Goal: Task Accomplishment & Management: Use online tool/utility

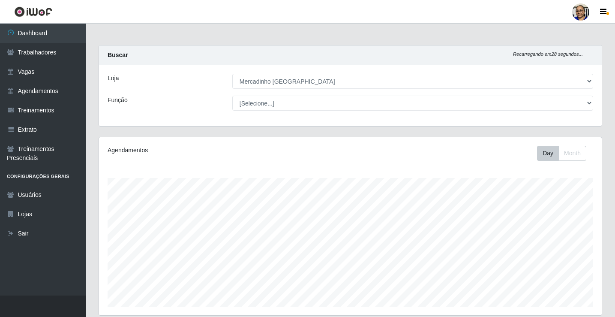
select select "345"
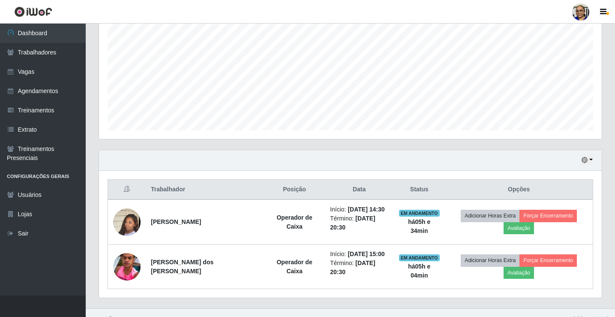
scroll to position [178, 503]
click at [591, 160] on button "button" at bounding box center [587, 160] width 12 height 10
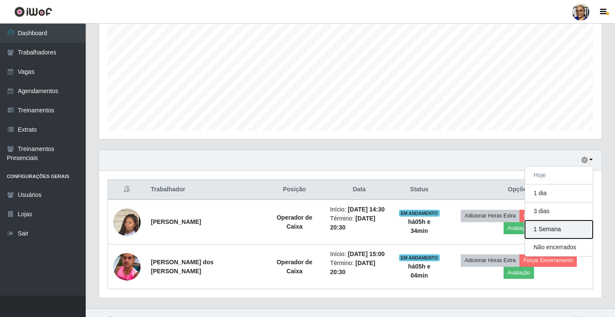
click at [574, 227] on button "1 Semana" at bounding box center [559, 229] width 68 height 18
click at [574, 171] on div "Hoje 1 dia 3 dias 1 Semana Não encerrados" at bounding box center [350, 160] width 503 height 21
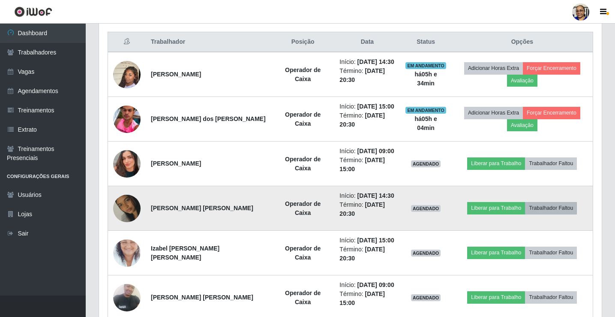
scroll to position [297, 0]
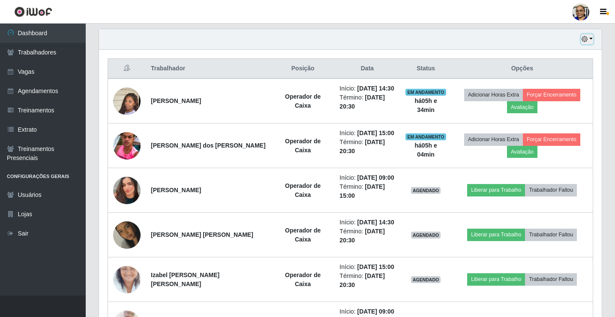
click at [591, 37] on button "button" at bounding box center [587, 39] width 12 height 10
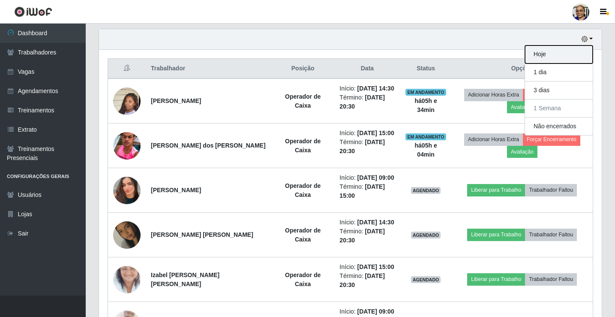
click at [560, 52] on button "Hoje" at bounding box center [559, 54] width 68 height 18
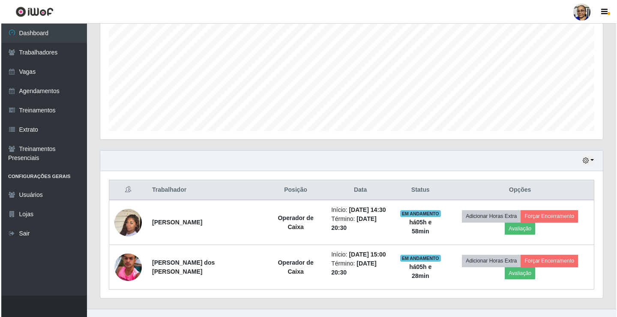
scroll to position [176, 0]
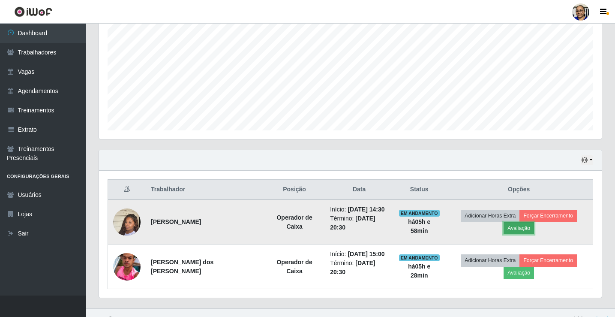
click at [534, 222] on button "Avaliação" at bounding box center [519, 228] width 30 height 12
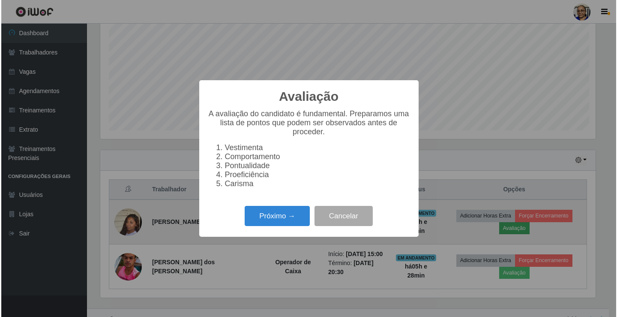
scroll to position [178, 498]
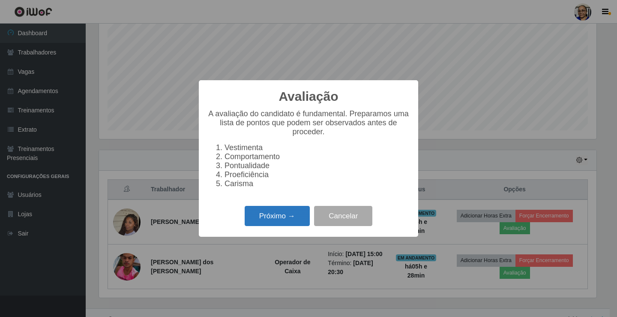
click at [291, 222] on button "Próximo →" at bounding box center [277, 216] width 65 height 20
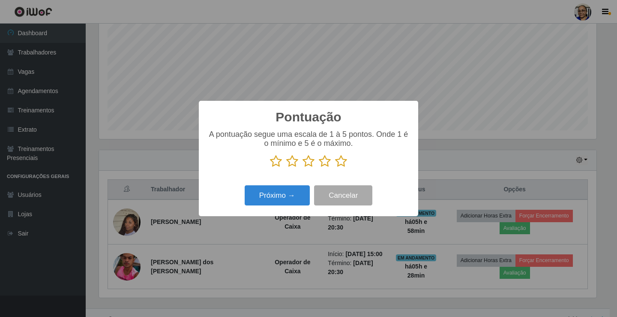
scroll to position [428358, 428038]
click at [340, 162] on icon at bounding box center [341, 161] width 12 height 13
click at [335, 168] on input "radio" at bounding box center [335, 168] width 0 height 0
click at [294, 194] on button "Próximo →" at bounding box center [277, 195] width 65 height 20
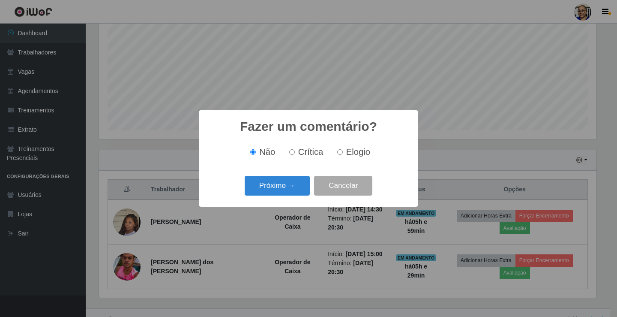
click at [294, 194] on button "Próximo →" at bounding box center [277, 186] width 65 height 20
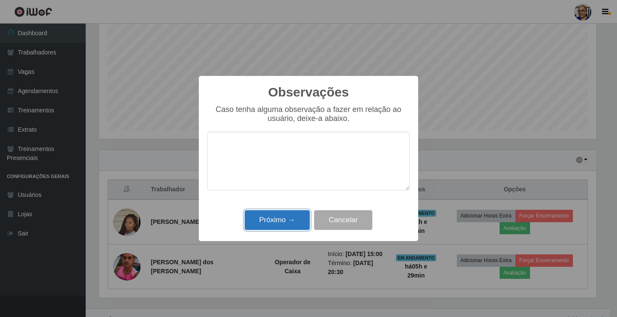
click at [292, 217] on button "Próximo →" at bounding box center [277, 220] width 65 height 20
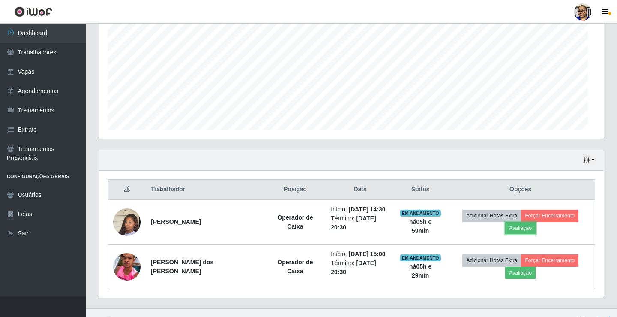
scroll to position [178, 503]
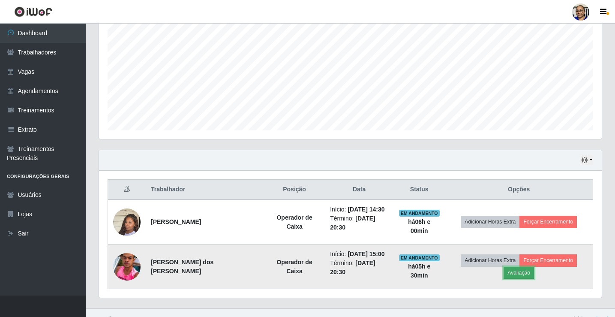
click at [534, 267] on button "Avaliação" at bounding box center [519, 273] width 30 height 12
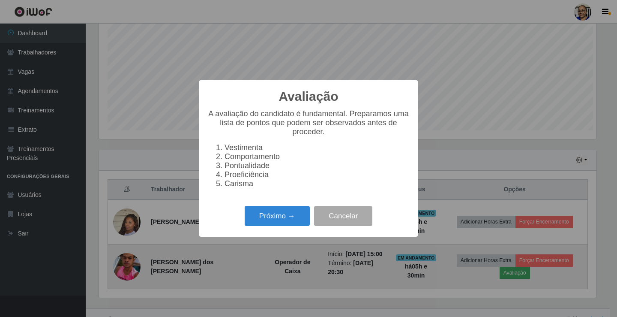
scroll to position [178, 498]
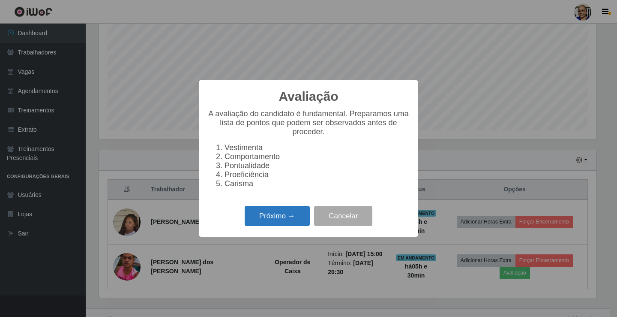
click at [299, 217] on button "Próximo →" at bounding box center [277, 216] width 65 height 20
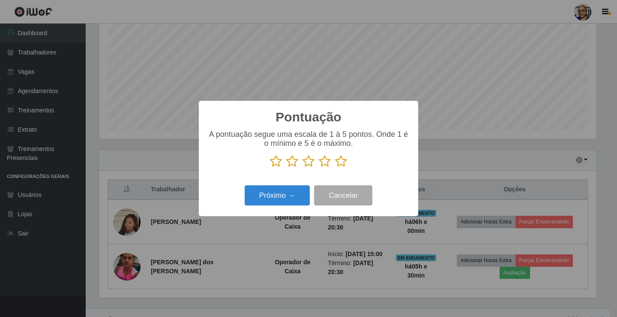
scroll to position [428358, 428038]
click at [339, 164] on icon at bounding box center [341, 161] width 12 height 13
click at [335, 168] on input "radio" at bounding box center [335, 168] width 0 height 0
click at [294, 192] on button "Próximo →" at bounding box center [277, 195] width 65 height 20
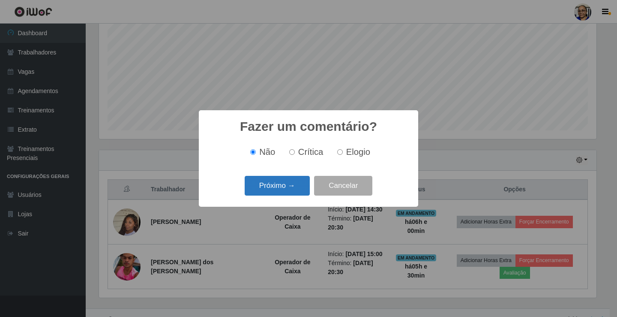
click at [295, 193] on button "Próximo →" at bounding box center [277, 186] width 65 height 20
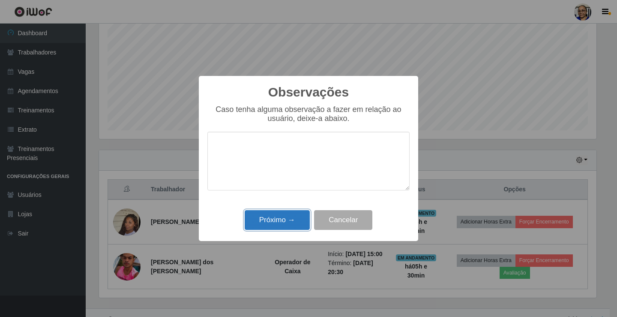
click at [294, 220] on button "Próximo →" at bounding box center [277, 220] width 65 height 20
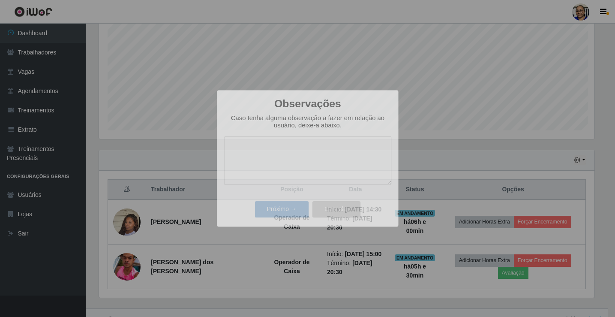
scroll to position [178, 503]
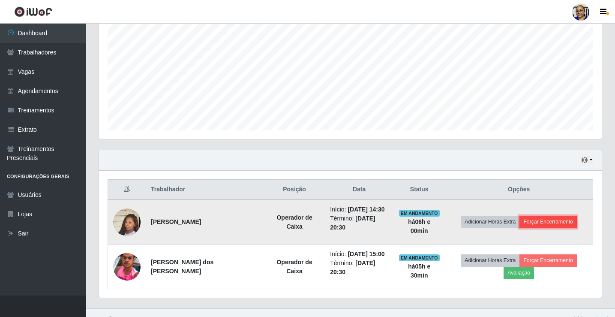
click at [551, 220] on button "Forçar Encerramento" at bounding box center [547, 222] width 57 height 12
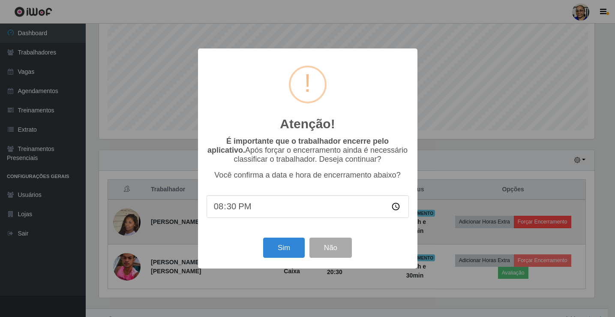
scroll to position [178, 498]
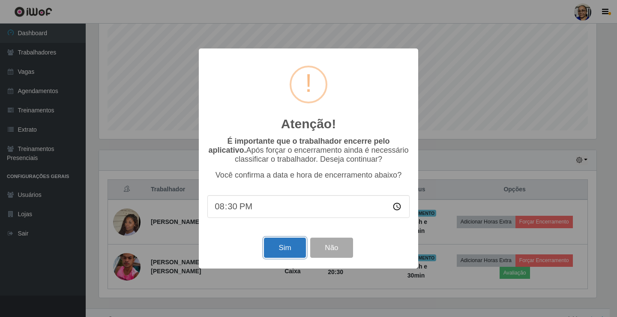
click at [278, 252] on button "Sim" at bounding box center [285, 247] width 42 height 20
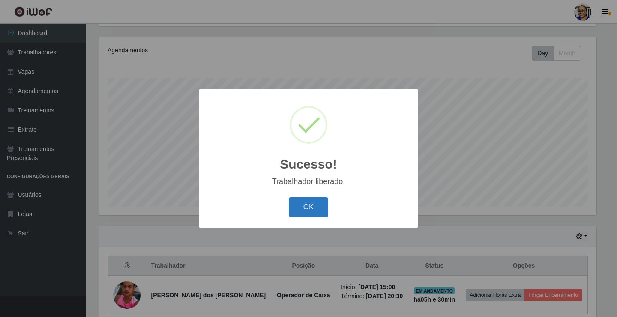
click at [310, 207] on button "OK" at bounding box center [309, 207] width 40 height 20
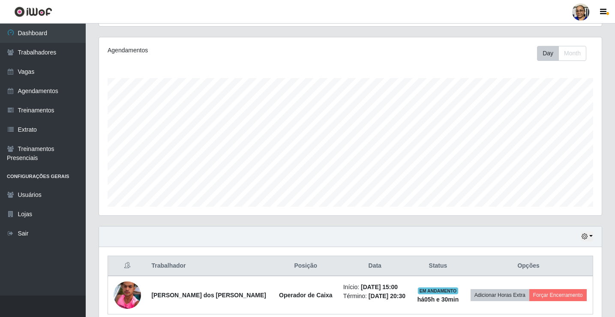
scroll to position [138, 0]
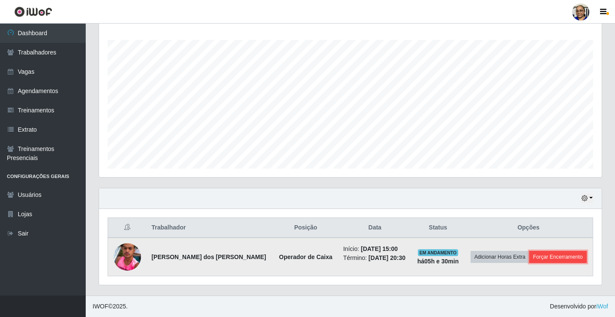
click at [567, 257] on button "Forçar Encerramento" at bounding box center [557, 257] width 57 height 12
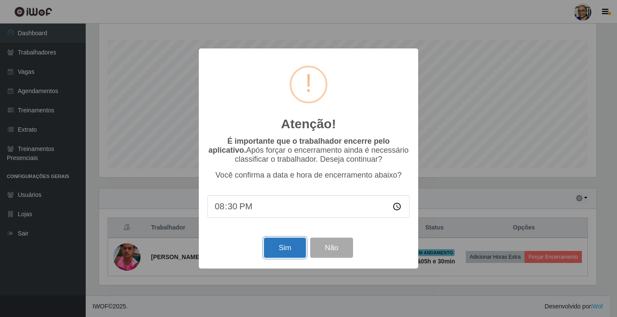
click at [285, 252] on button "Sim" at bounding box center [285, 247] width 42 height 20
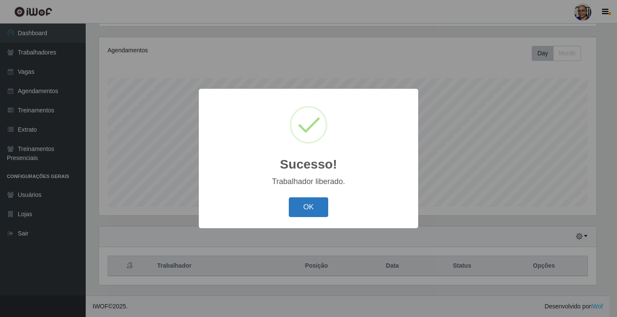
click at [317, 205] on button "OK" at bounding box center [309, 207] width 40 height 20
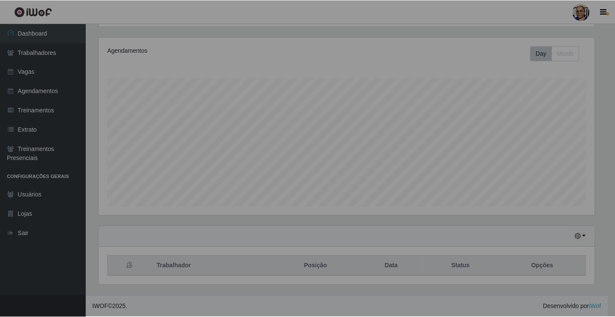
scroll to position [178, 503]
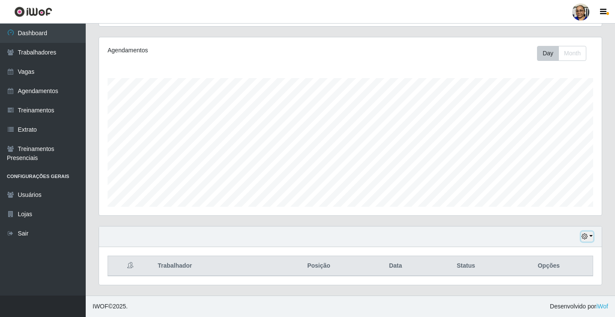
click at [592, 236] on button "button" at bounding box center [587, 236] width 12 height 10
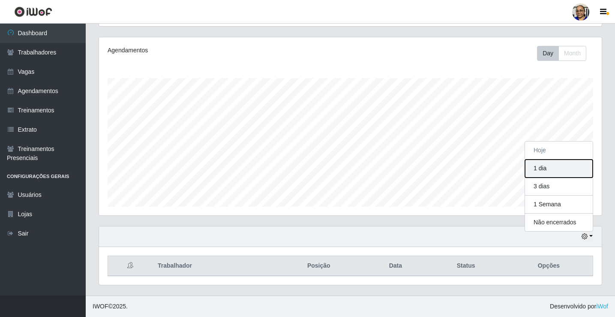
click at [562, 170] on button "1 dia" at bounding box center [559, 168] width 68 height 18
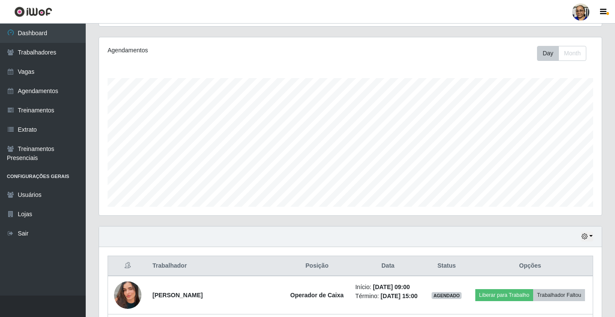
scroll to position [214, 0]
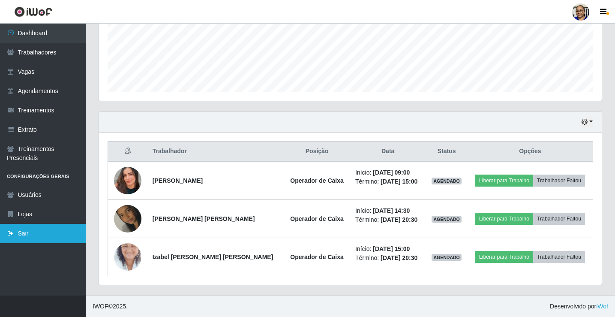
click at [26, 237] on link "Sair" at bounding box center [43, 233] width 86 height 19
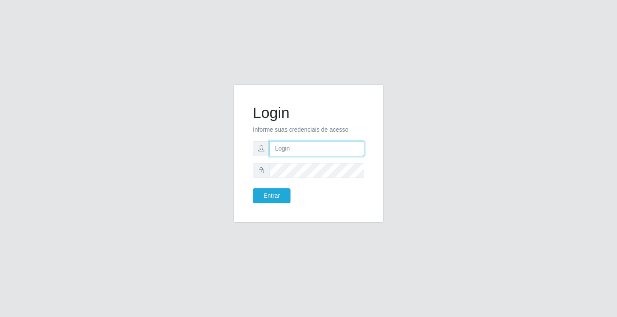
type input "[EMAIL_ADDRESS][DOMAIN_NAME]"
